Goal: Navigation & Orientation: Go to known website

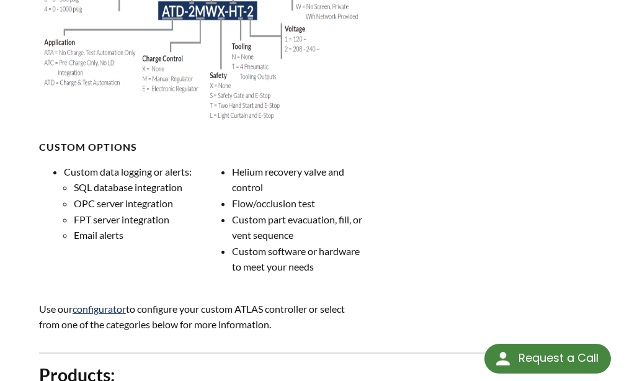
scroll to position [1241, 0]
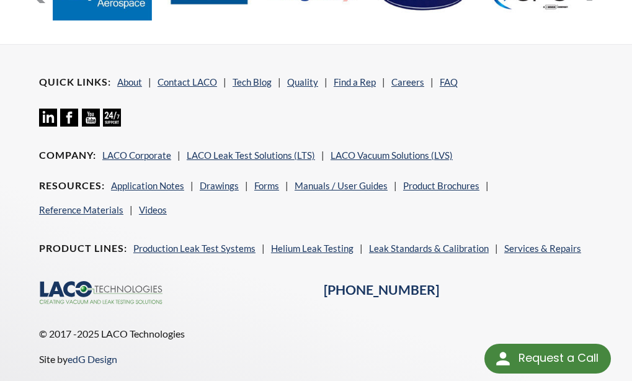
scroll to position [1477, 0]
